Goal: Information Seeking & Learning: Learn about a topic

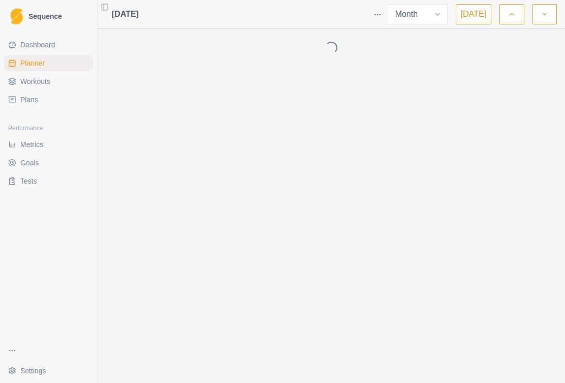
select select "month"
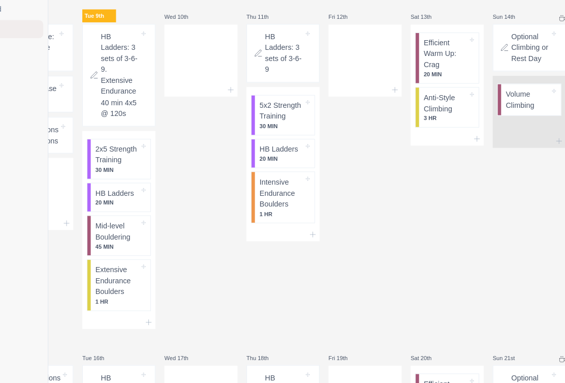
scroll to position [314, 0]
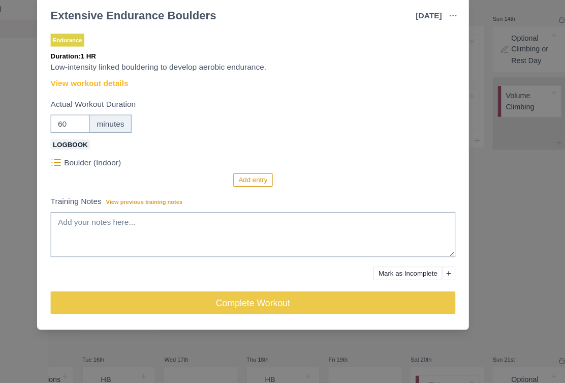
click at [100, 107] on link "View workout details" at bounding box center [135, 112] width 70 height 11
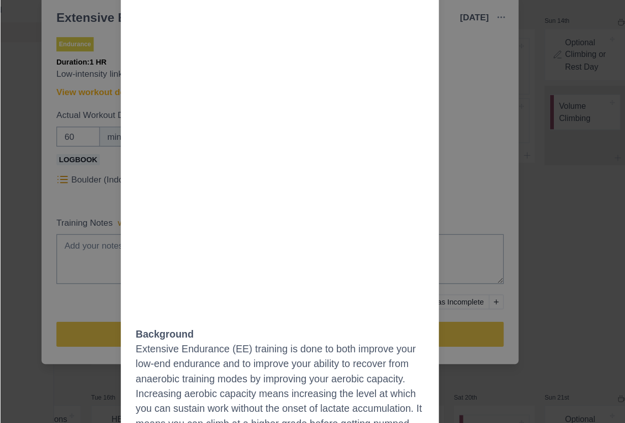
scroll to position [0, 0]
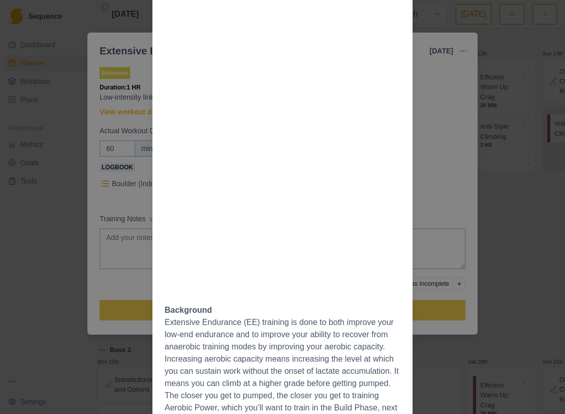
select select "month"
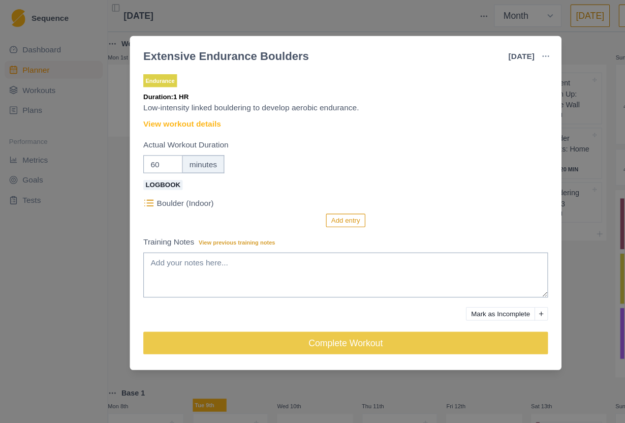
click at [187, 115] on link "View workout details" at bounding box center [165, 112] width 70 height 11
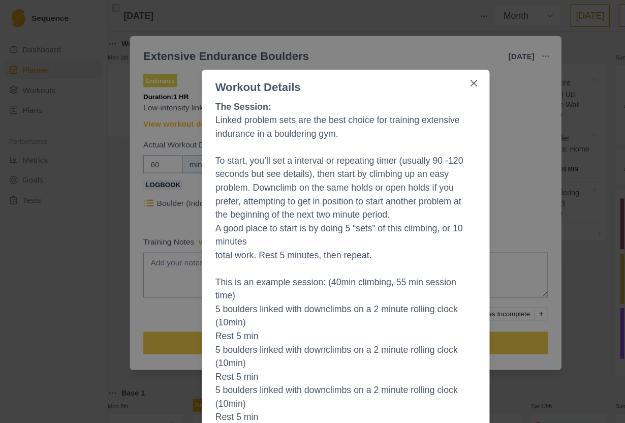
click at [433, 77] on button "Close" at bounding box center [428, 75] width 16 height 16
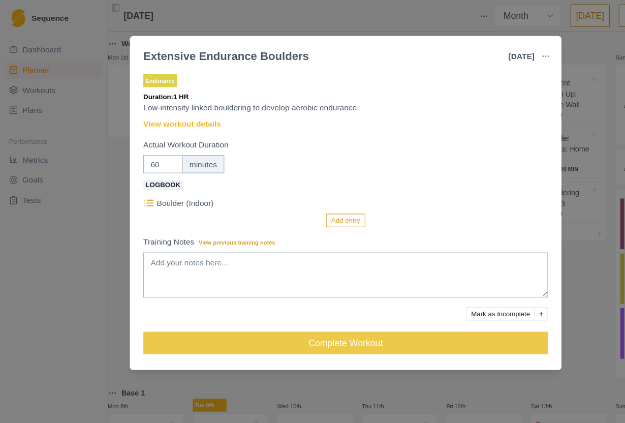
click at [146, 182] on p "Boulder (Indoor)" at bounding box center [167, 183] width 51 height 11
click at [521, 189] on div "Extensive Endurance Boulders [DATE] Link To Goal View Workout Metrics Edit Orig…" at bounding box center [312, 211] width 625 height 423
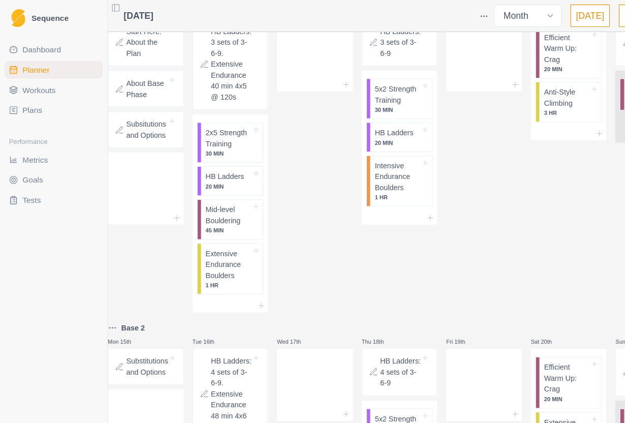
scroll to position [368, 0]
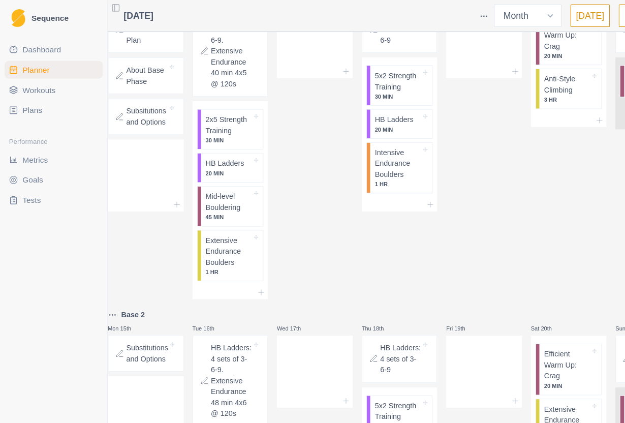
click at [214, 153] on p "HB Ladders" at bounding box center [203, 148] width 35 height 10
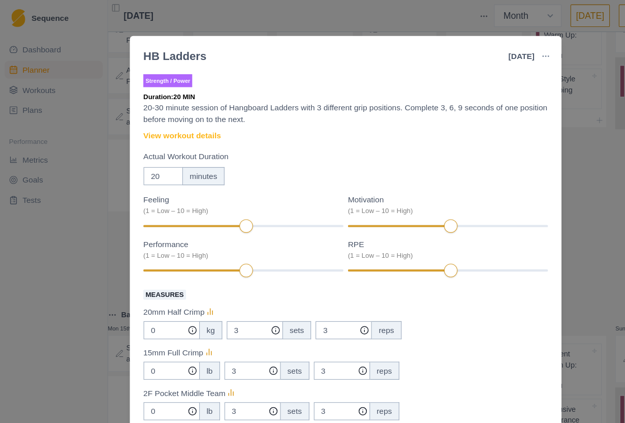
click at [192, 121] on link "View workout details" at bounding box center [165, 122] width 70 height 11
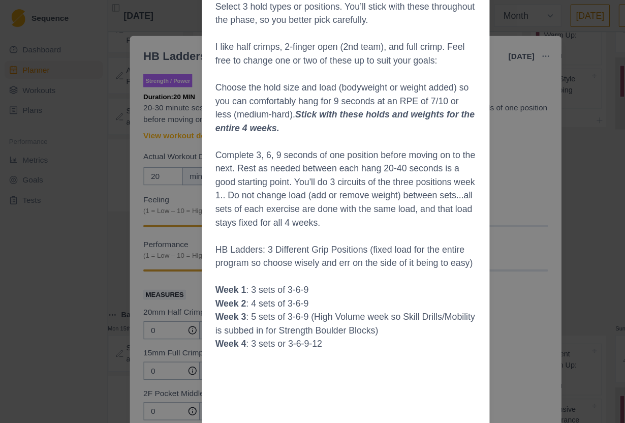
scroll to position [89, 0]
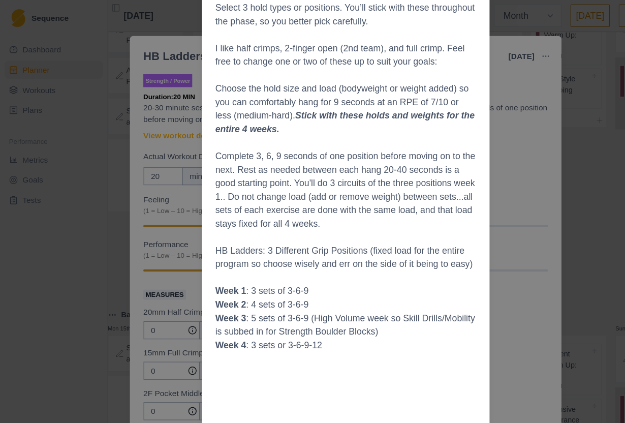
click at [457, 248] on div "Workout Details Select 3 hold types or positions. You’ll stick with these throu…" at bounding box center [312, 211] width 625 height 423
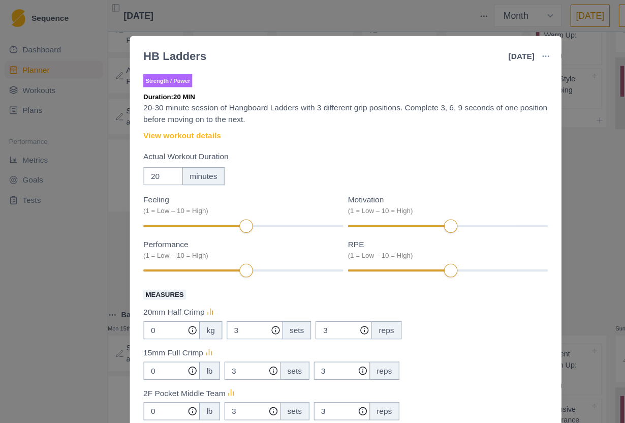
scroll to position [0, 0]
click at [533, 236] on div "HB Ladders [DATE] Link To Goal View Workout Metrics Edit Original Workout Resch…" at bounding box center [312, 211] width 625 height 423
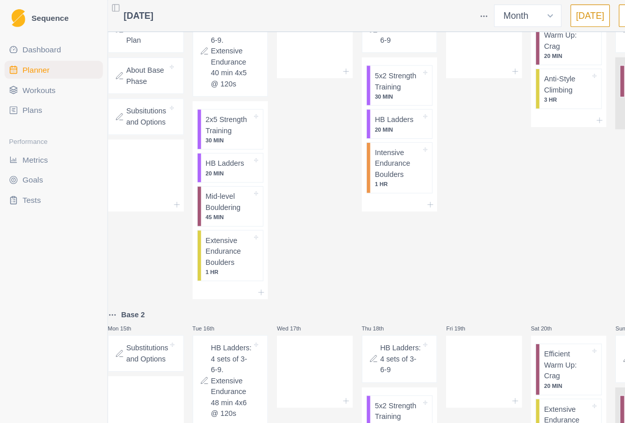
click at [217, 123] on p "2x5 Strength Training" at bounding box center [207, 113] width 42 height 20
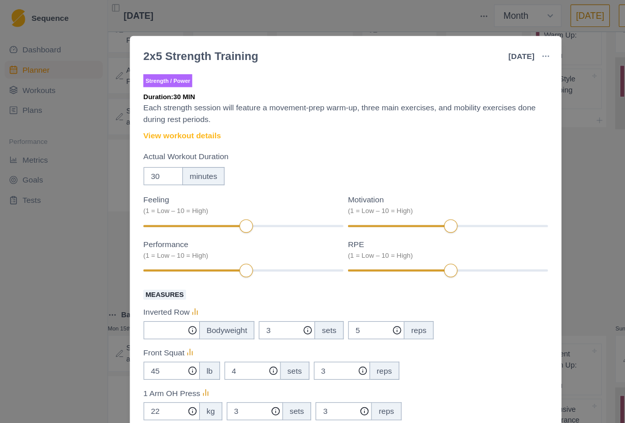
click at [190, 123] on link "View workout details" at bounding box center [165, 122] width 70 height 11
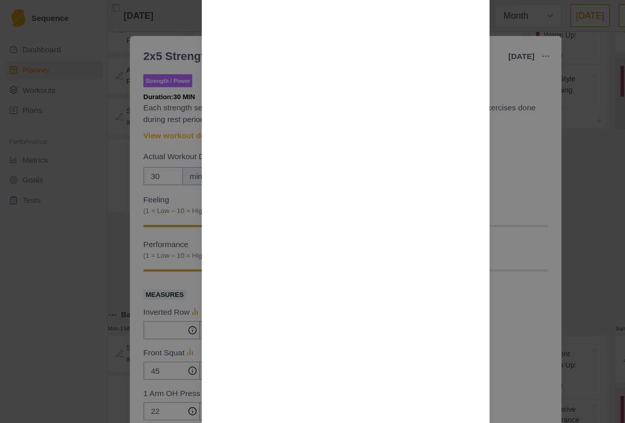
scroll to position [1223, 0]
click at [564, 141] on div "Workout Details Choosing weights: Your working sets should be RPE 7-8 or around…" at bounding box center [312, 211] width 625 height 423
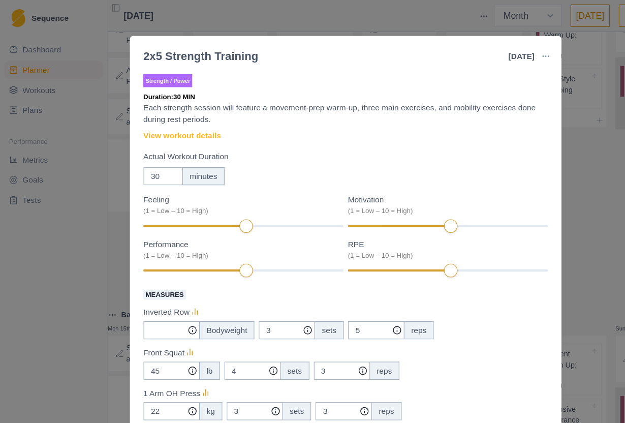
click at [536, 154] on div "2x5 Strength Training [DATE] Link To Goal View Workout Metrics Edit Original Wo…" at bounding box center [312, 211] width 625 height 423
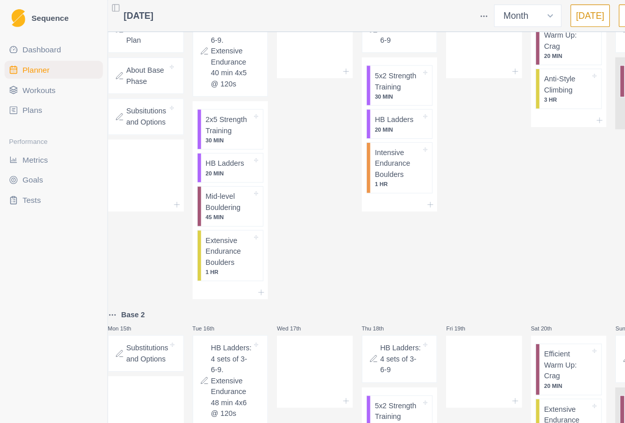
click at [228, 123] on p "2x5 Strength Training" at bounding box center [207, 113] width 42 height 20
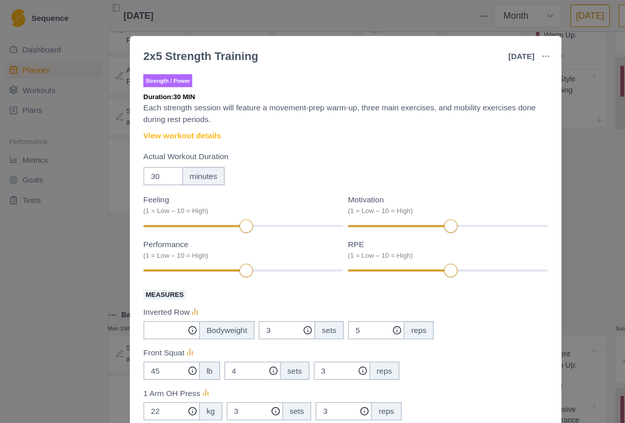
click at [186, 126] on link "View workout details" at bounding box center [165, 122] width 70 height 11
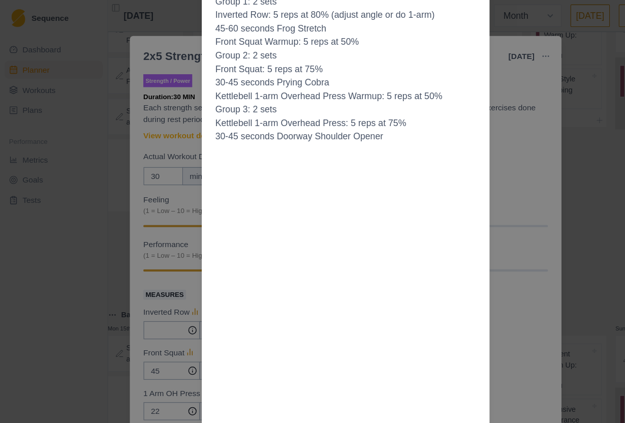
scroll to position [230, 0]
click at [507, 205] on div "Workout Details Choosing weights: Your working sets should be RPE 7-8 or around…" at bounding box center [312, 211] width 625 height 423
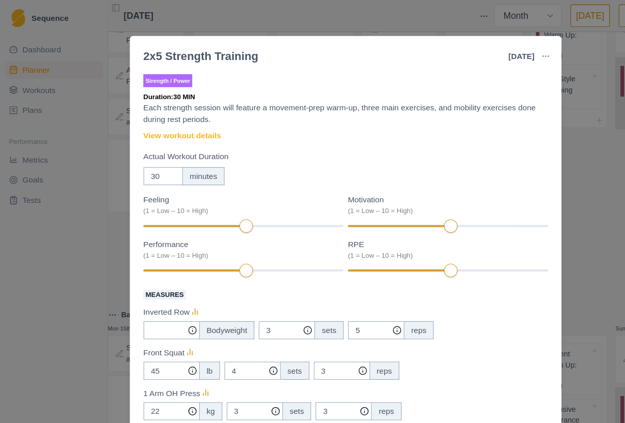
click at [529, 202] on div "2x5 Strength Training [DATE] Link To Goal View Workout Metrics Edit Original Wo…" at bounding box center [312, 211] width 625 height 423
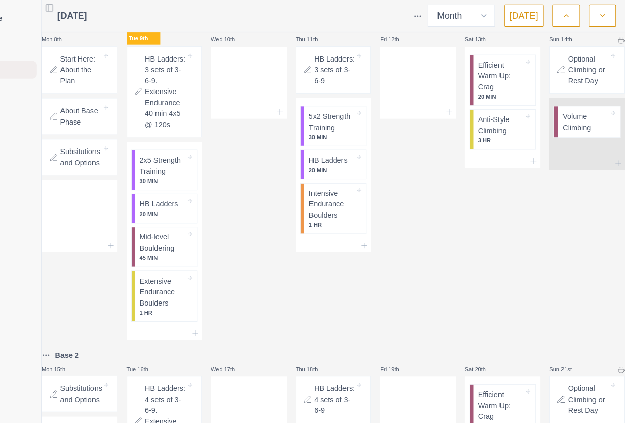
scroll to position [330, 0]
